Goal: Communication & Community: Answer question/provide support

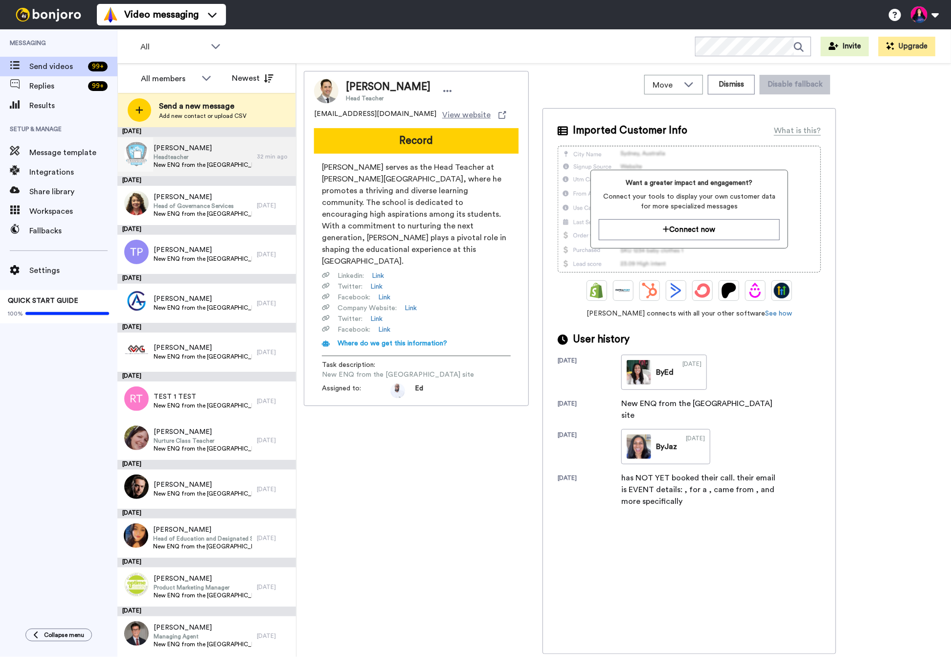
click at [176, 161] on span "New ENQ from the [GEOGRAPHIC_DATA] site" at bounding box center [203, 165] width 98 height 8
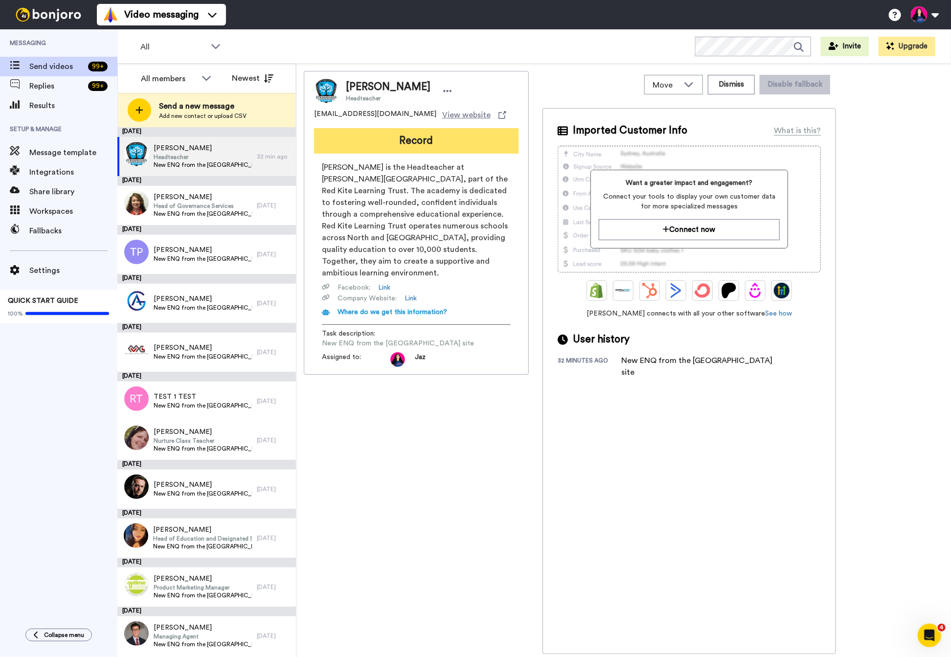
click at [395, 140] on button "Record" at bounding box center [416, 140] width 205 height 25
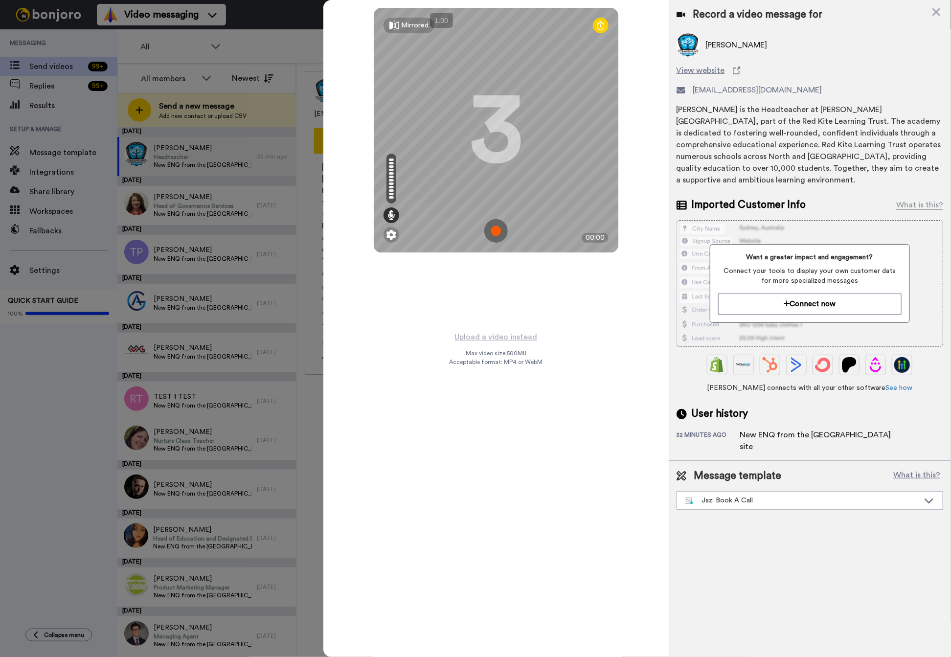
click at [497, 229] on img at bounding box center [495, 230] width 23 height 23
click at [493, 234] on img at bounding box center [495, 230] width 23 height 23
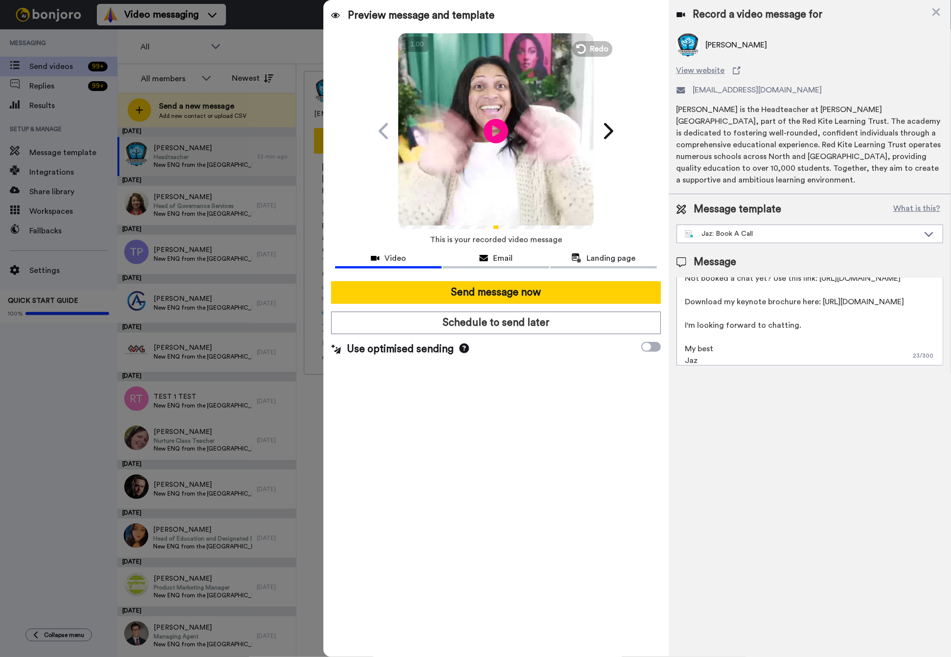
scroll to position [65, 0]
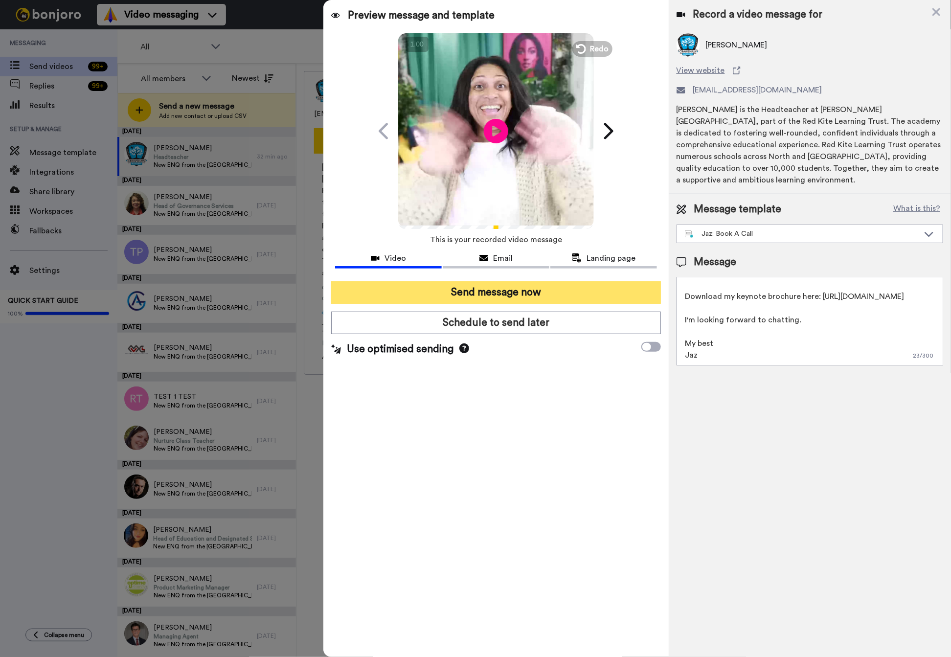
click at [533, 291] on button "Send message now" at bounding box center [496, 292] width 330 height 23
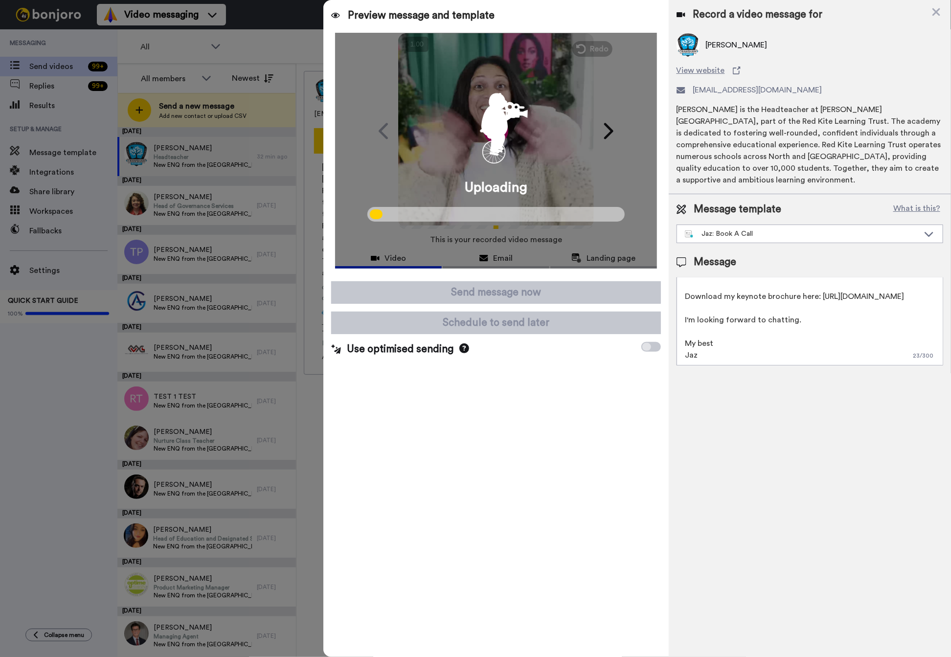
click at [213, 200] on div at bounding box center [475, 328] width 951 height 657
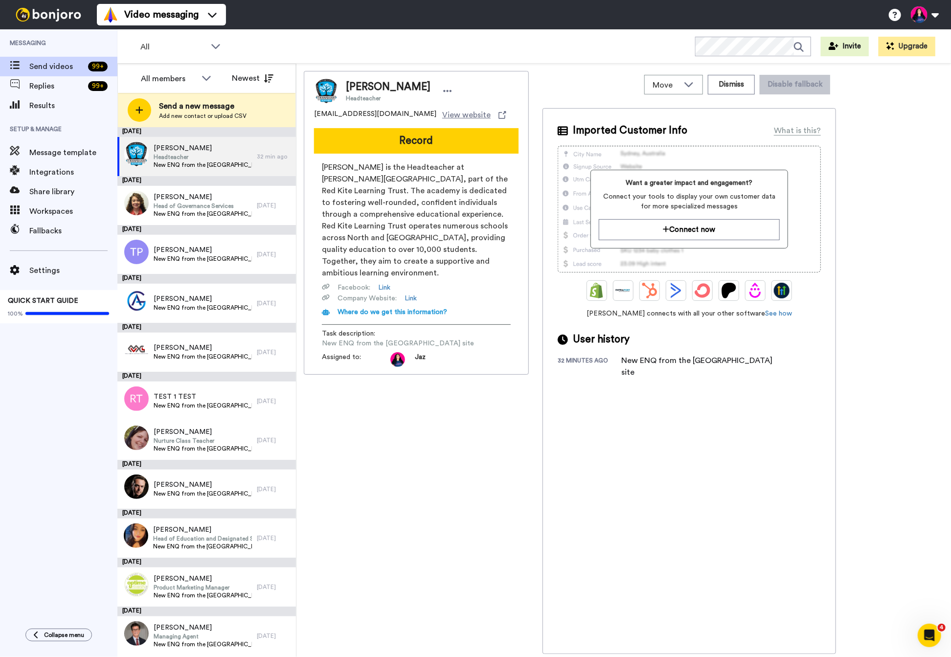
scroll to position [0, 0]
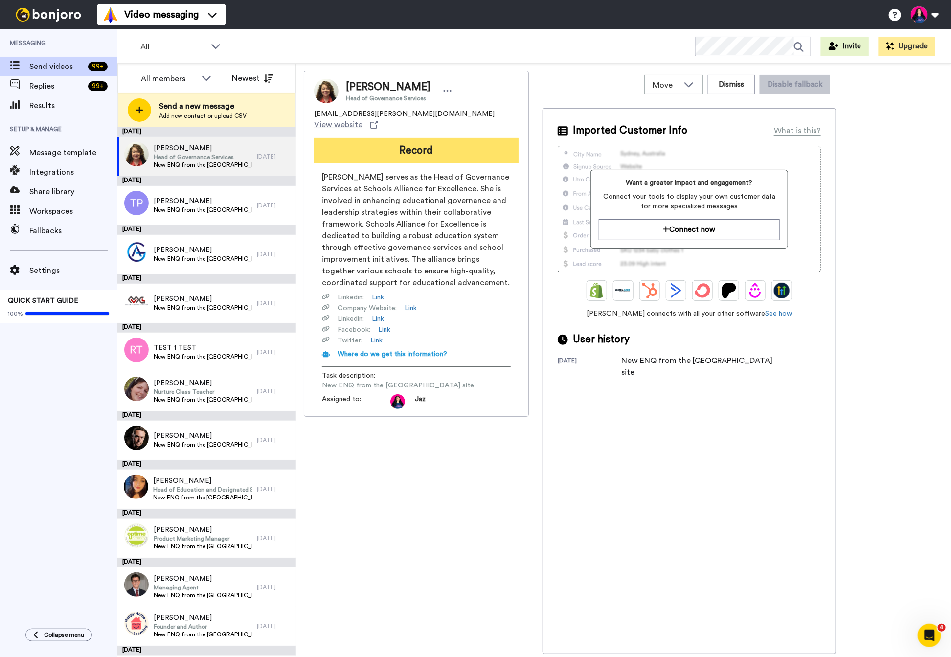
click at [377, 138] on button "Record" at bounding box center [416, 150] width 205 height 25
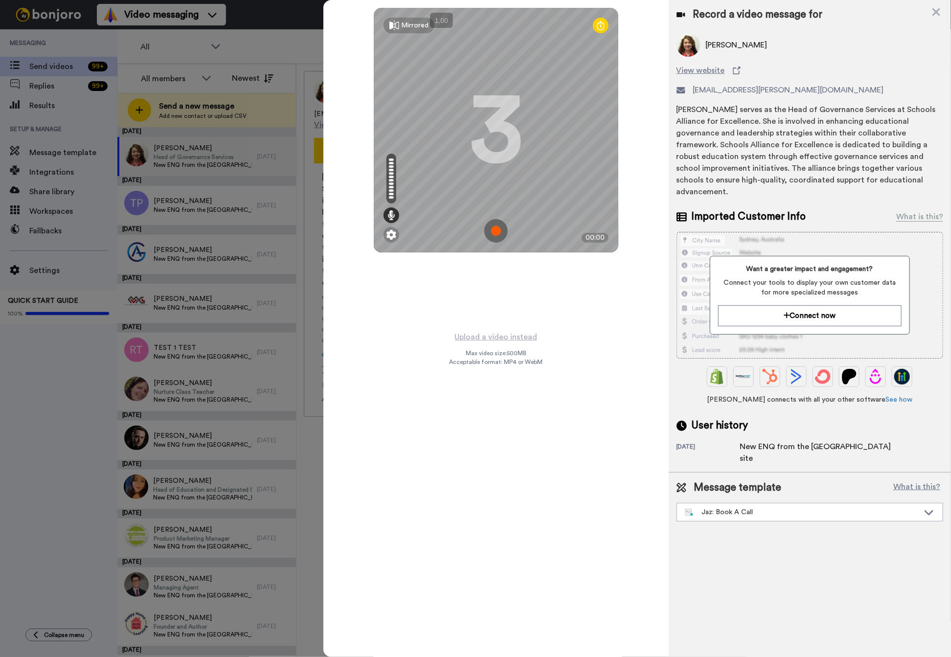
click at [494, 227] on img at bounding box center [495, 230] width 23 height 23
click at [492, 229] on img at bounding box center [495, 230] width 23 height 23
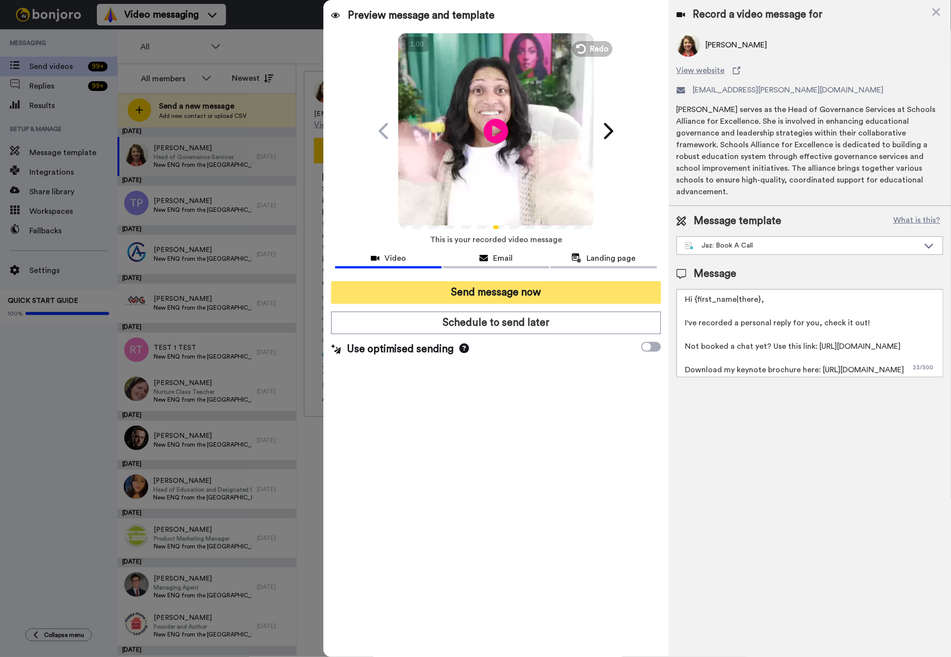
click at [493, 295] on button "Send message now" at bounding box center [496, 292] width 330 height 23
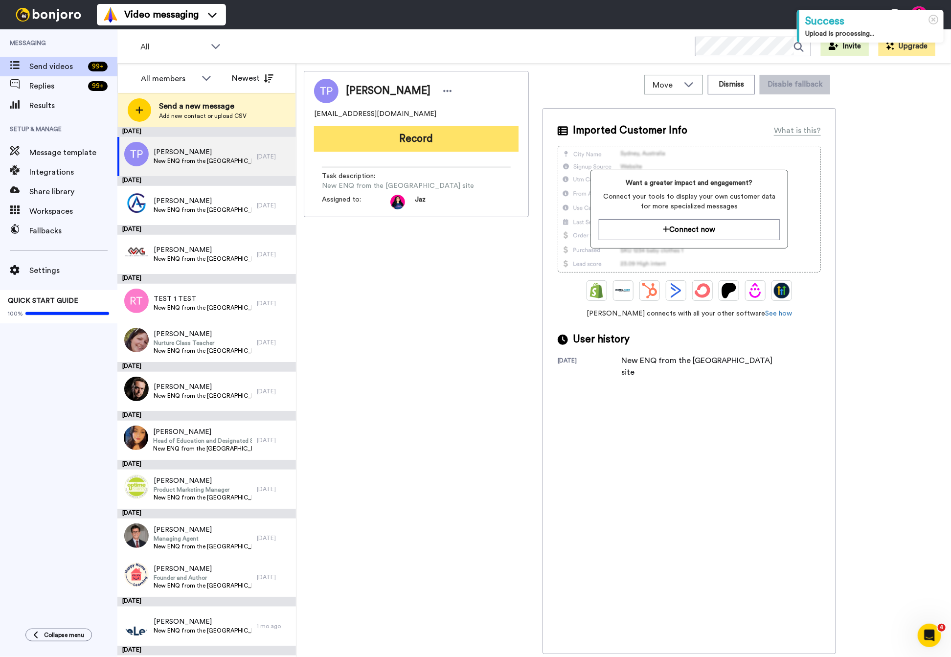
click at [422, 135] on button "Record" at bounding box center [416, 138] width 205 height 25
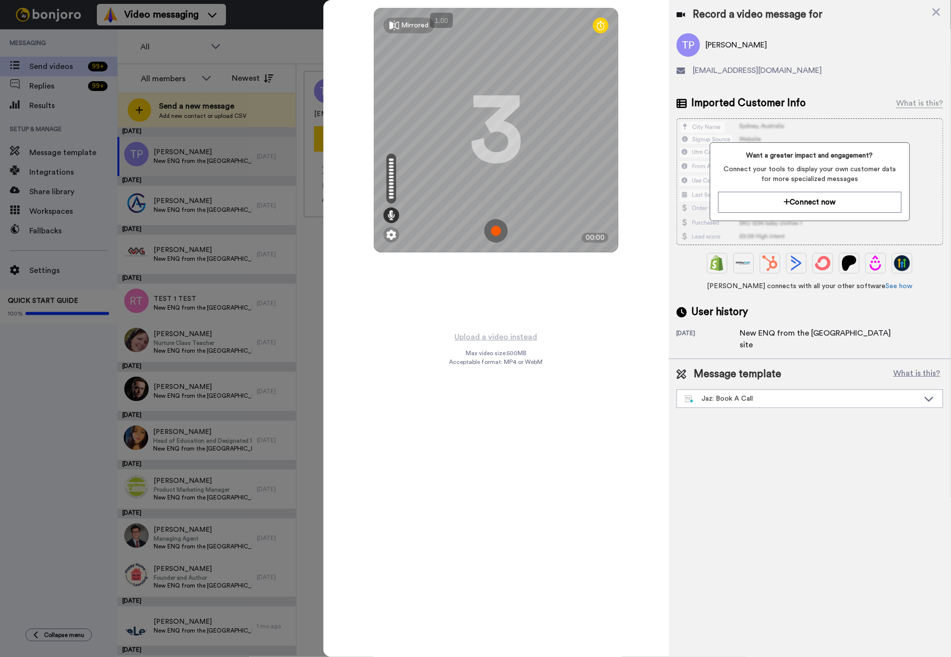
click at [495, 232] on img at bounding box center [495, 230] width 23 height 23
click at [493, 231] on img at bounding box center [495, 230] width 23 height 23
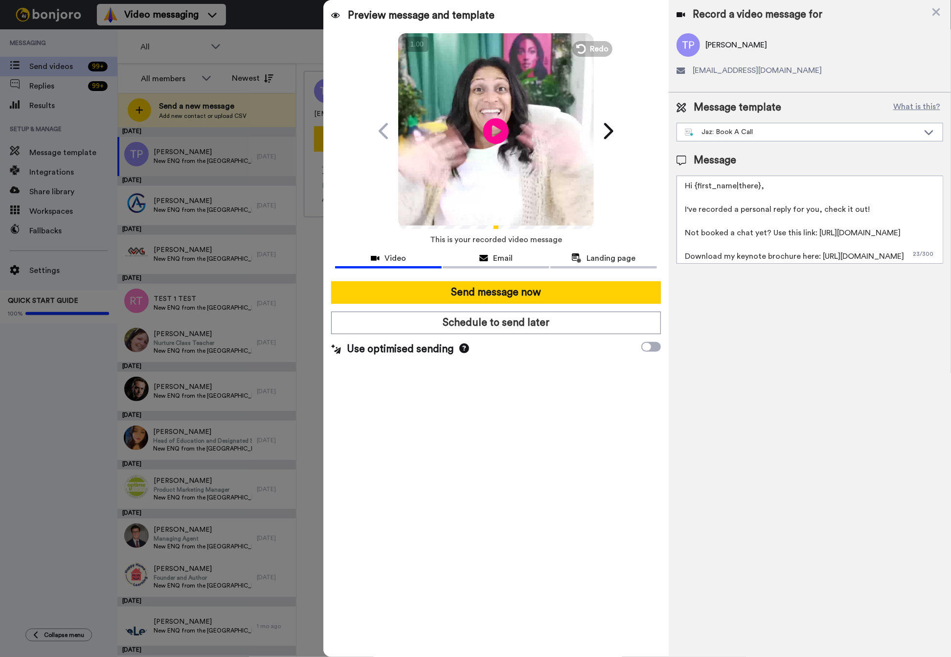
click at [497, 125] on icon at bounding box center [496, 131] width 26 height 26
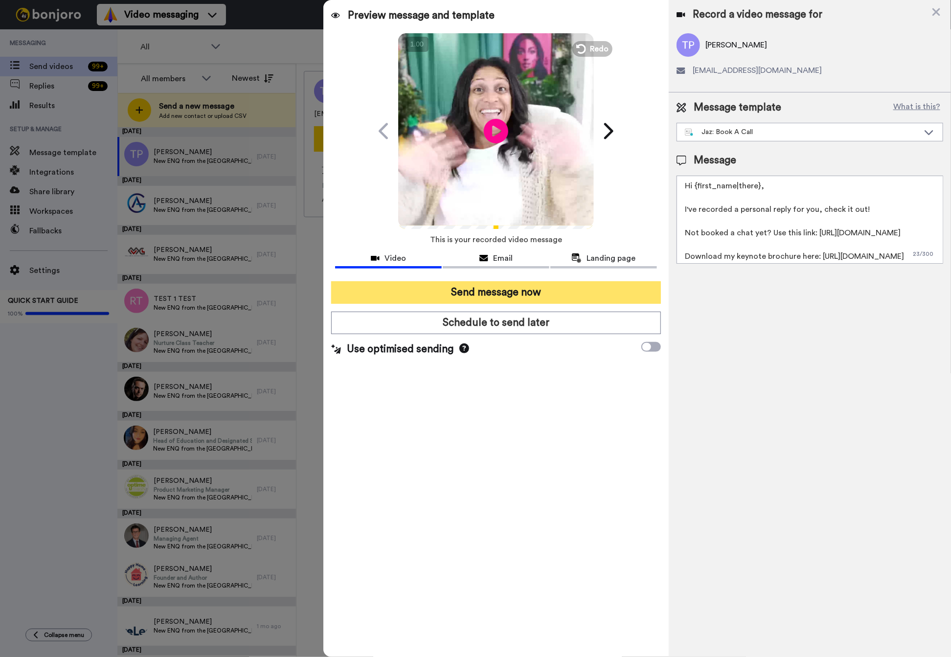
click at [490, 288] on button "Send message now" at bounding box center [496, 292] width 330 height 23
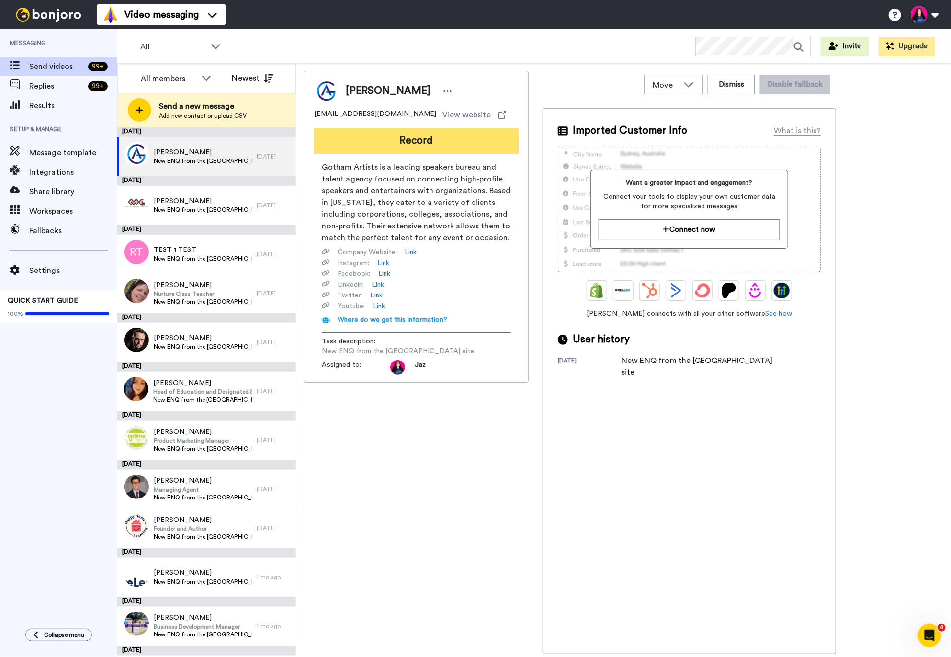
click at [419, 139] on button "Record" at bounding box center [416, 140] width 205 height 25
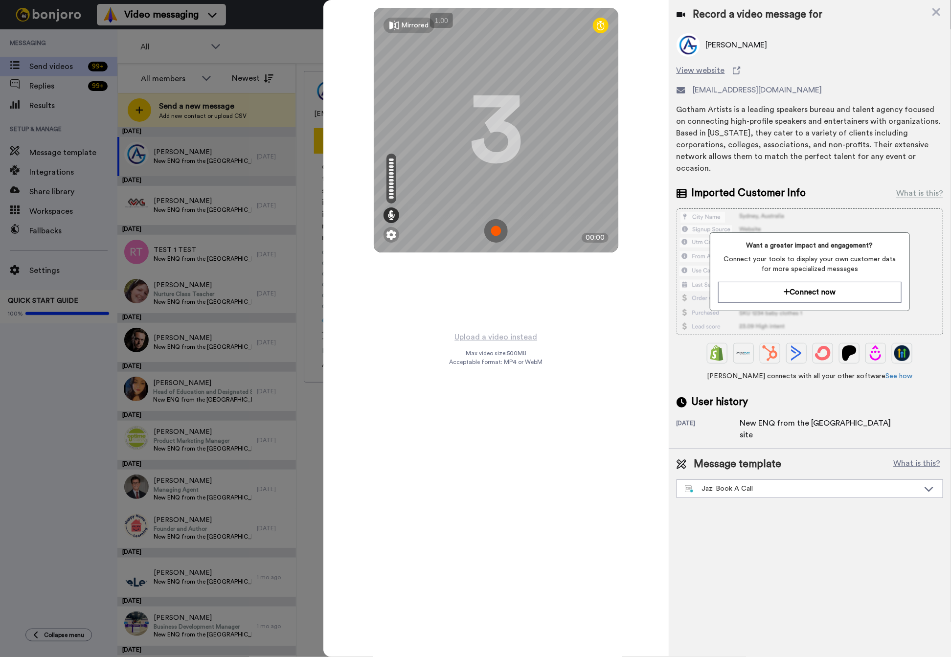
click at [500, 229] on img at bounding box center [495, 230] width 23 height 23
click at [498, 230] on img at bounding box center [495, 230] width 23 height 23
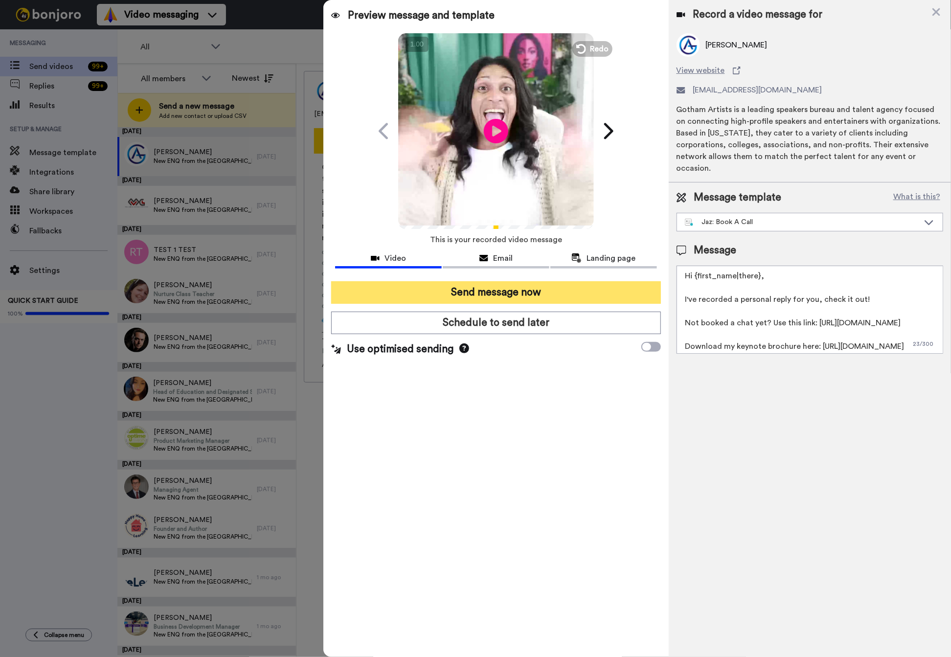
click at [488, 295] on button "Send message now" at bounding box center [496, 292] width 330 height 23
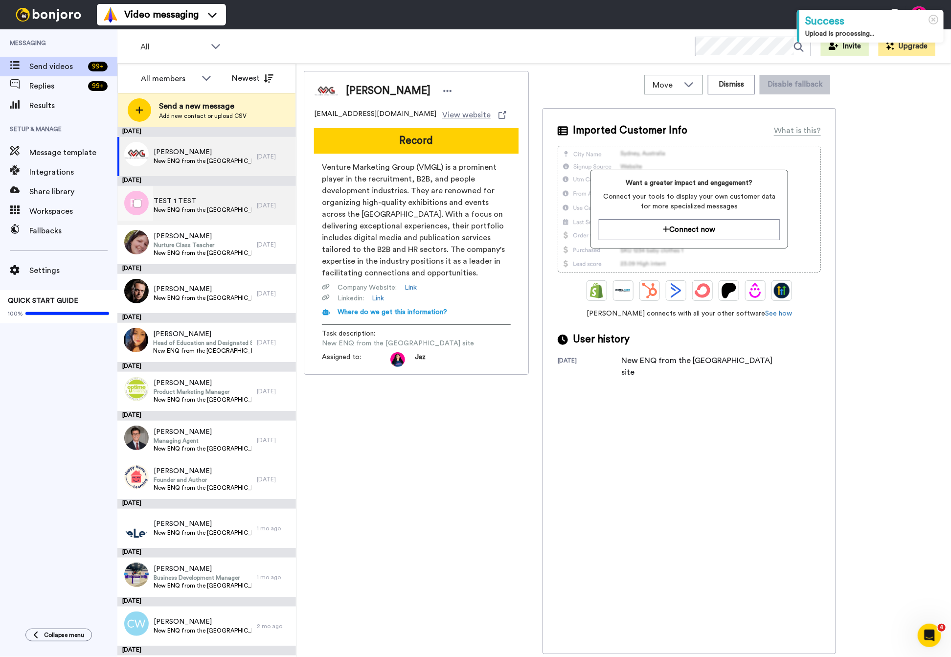
click at [262, 204] on div "[DATE]" at bounding box center [274, 206] width 34 height 8
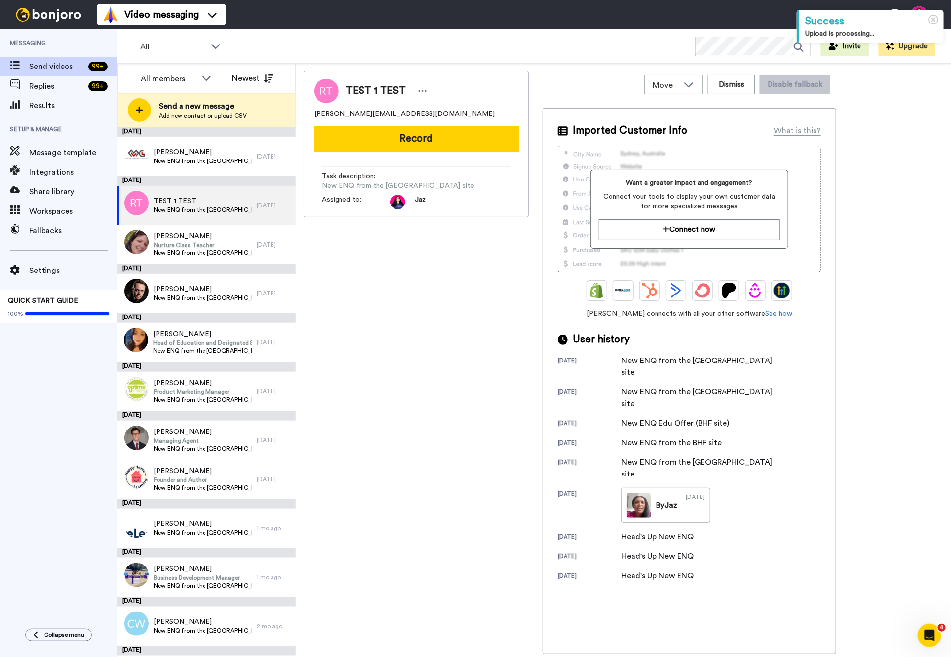
click at [416, 84] on div "TEST 1 TEST" at bounding box center [388, 91] width 84 height 15
click at [424, 90] on icon at bounding box center [422, 91] width 9 height 10
click at [443, 148] on li "Dismiss" at bounding box center [448, 149] width 71 height 14
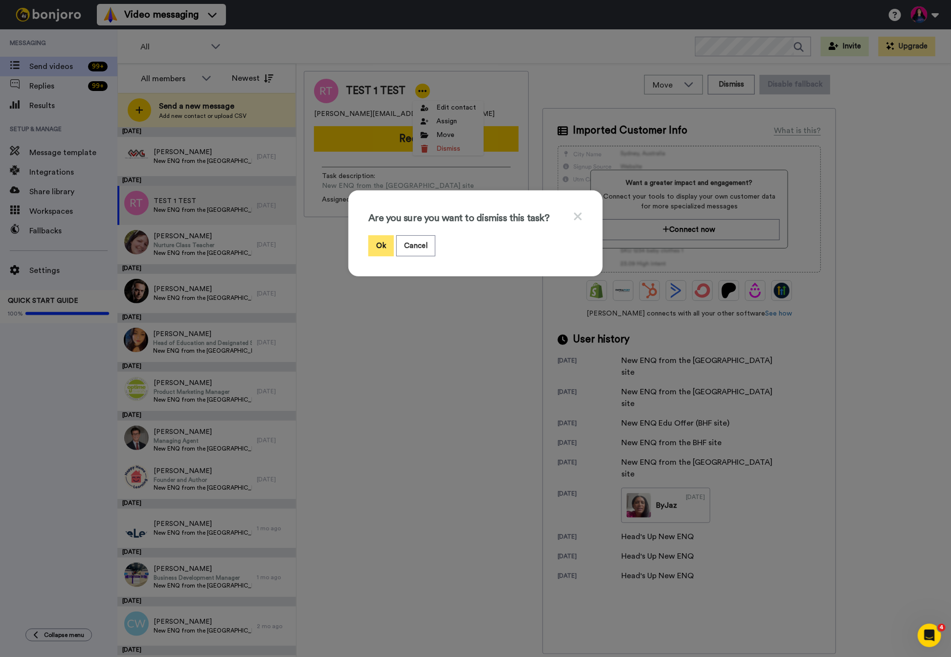
click at [378, 242] on button "Ok" at bounding box center [380, 245] width 25 height 21
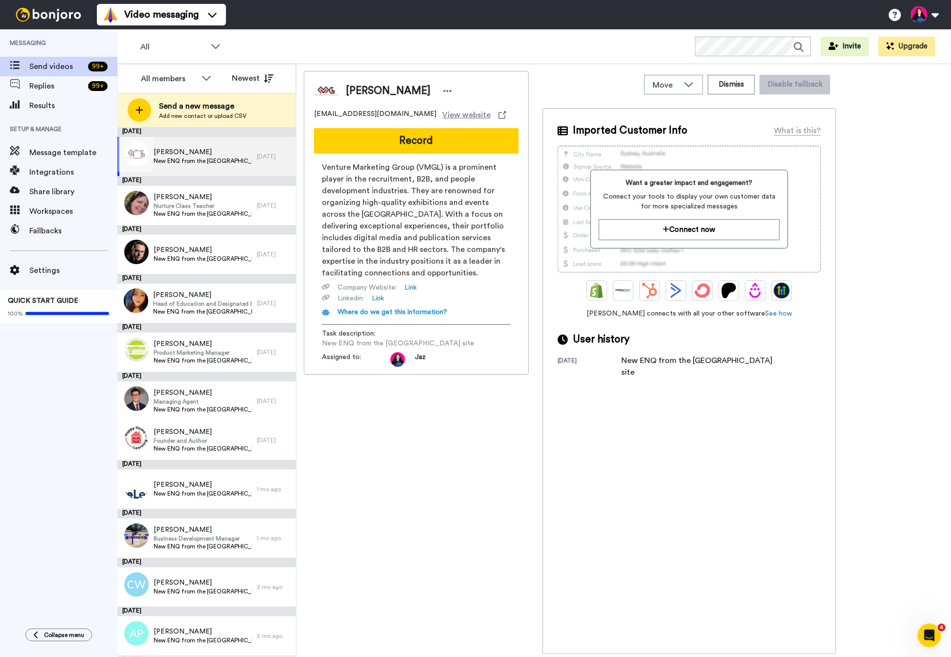
click at [281, 144] on div "[PERSON_NAME] New ENQ from the [GEOGRAPHIC_DATA] site [DATE]" at bounding box center [206, 156] width 179 height 39
click at [229, 159] on div "[PERSON_NAME] New ENQ from the [GEOGRAPHIC_DATA] site" at bounding box center [186, 156] width 139 height 39
click at [729, 88] on button "Dismiss" at bounding box center [731, 85] width 47 height 20
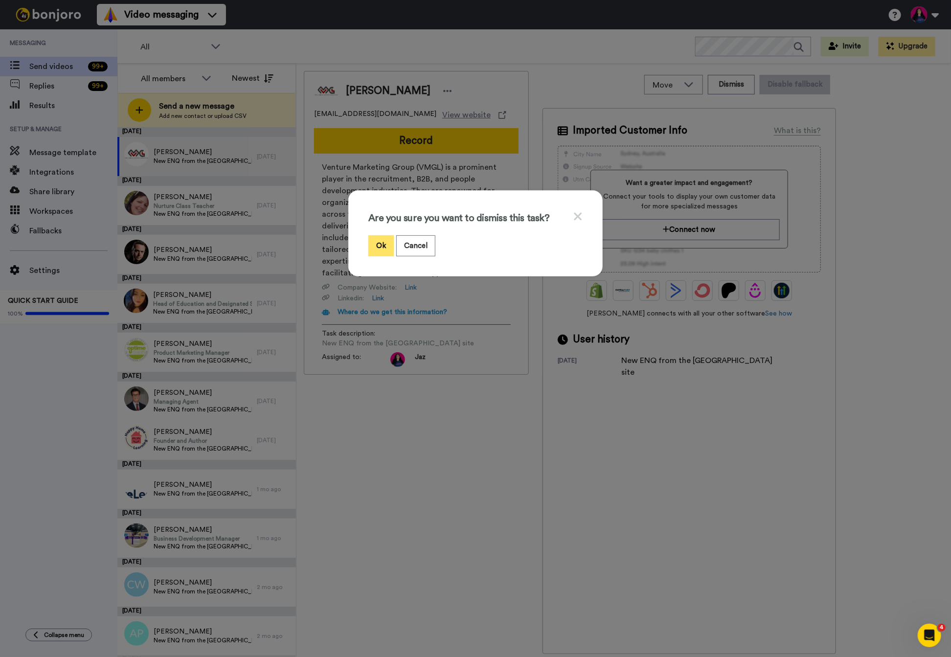
click at [375, 248] on button "Ok" at bounding box center [380, 245] width 25 height 21
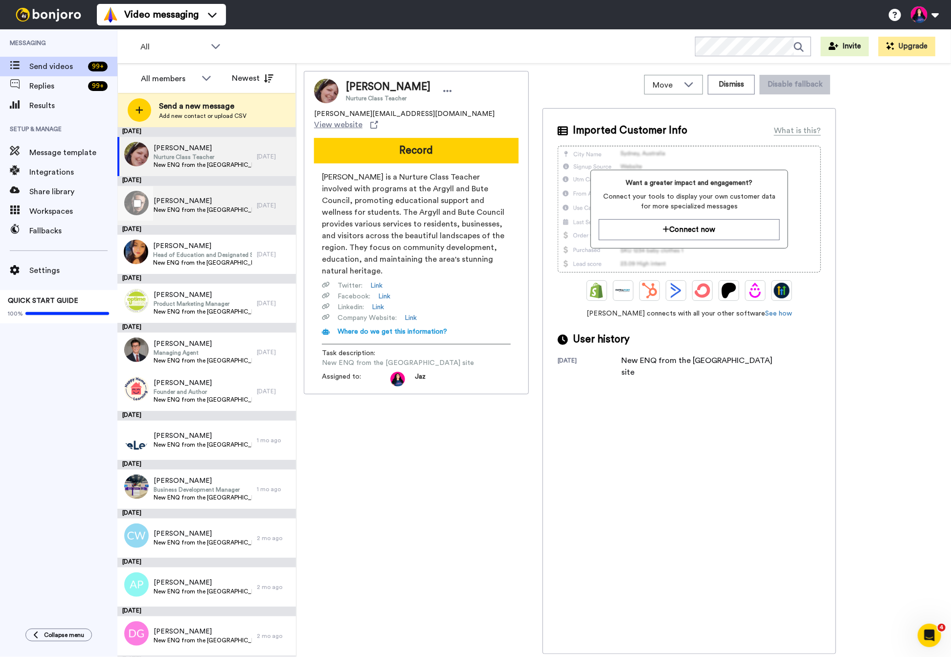
click at [232, 204] on div "[PERSON_NAME] New ENQ from the [GEOGRAPHIC_DATA] site" at bounding box center [186, 205] width 139 height 39
